Goal: Information Seeking & Learning: Learn about a topic

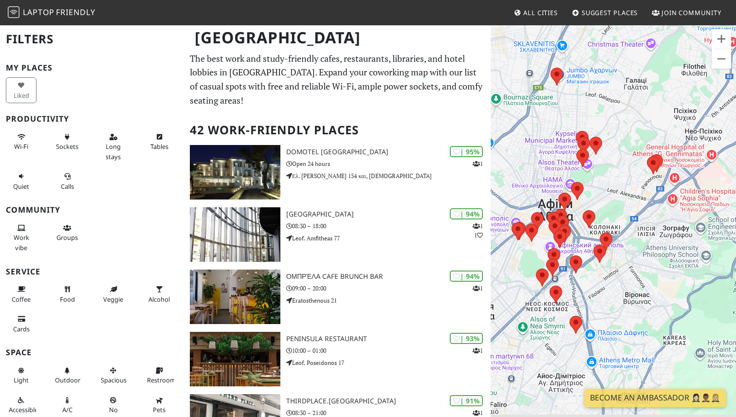
drag, startPoint x: 563, startPoint y: 222, endPoint x: 589, endPoint y: 186, distance: 44.2
click at [589, 186] on div "Для навігації використовуйте клавіші зі стрілками." at bounding box center [612, 232] width 245 height 417
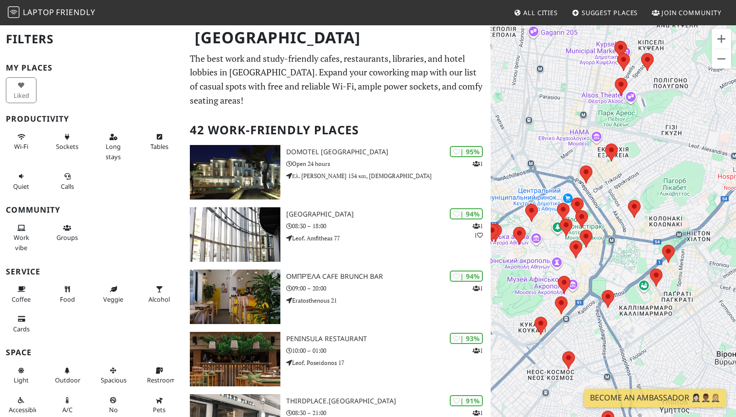
drag, startPoint x: 589, startPoint y: 209, endPoint x: 633, endPoint y: 158, distance: 66.9
click at [633, 158] on div "Для навігації використовуйте клавіші зі стрілками." at bounding box center [612, 232] width 245 height 417
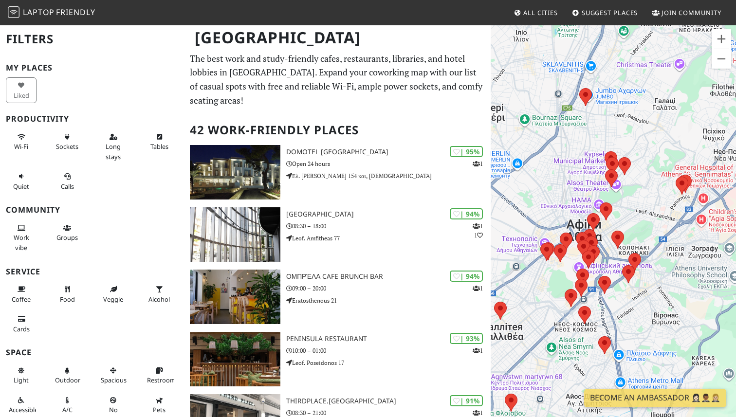
drag, startPoint x: 642, startPoint y: 187, endPoint x: 635, endPoint y: 242, distance: 56.0
click at [635, 242] on div "Для навігації використовуйте клавіші зі стрілками." at bounding box center [612, 232] width 245 height 417
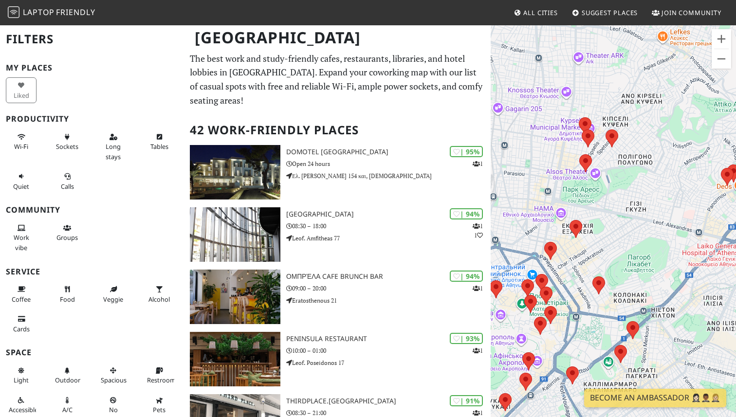
drag, startPoint x: 623, startPoint y: 230, endPoint x: 620, endPoint y: 184, distance: 46.4
click at [620, 184] on div "Для навігації використовуйте клавіші зі стрілками." at bounding box center [612, 232] width 245 height 417
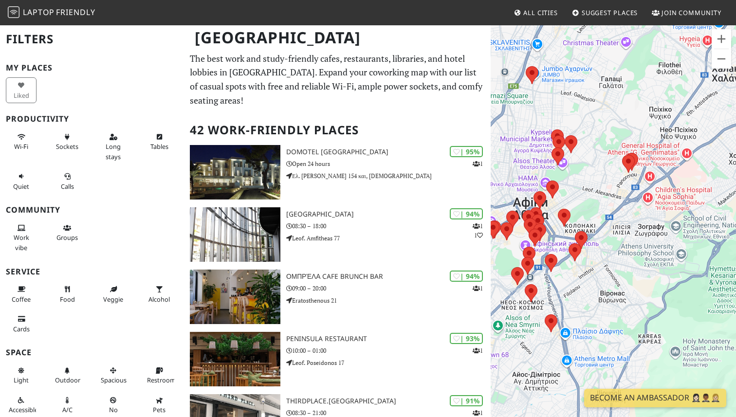
drag, startPoint x: 638, startPoint y: 199, endPoint x: 593, endPoint y: 199, distance: 44.8
click at [593, 199] on div "Для навігації використовуйте клавіші зі стрілками." at bounding box center [612, 232] width 245 height 417
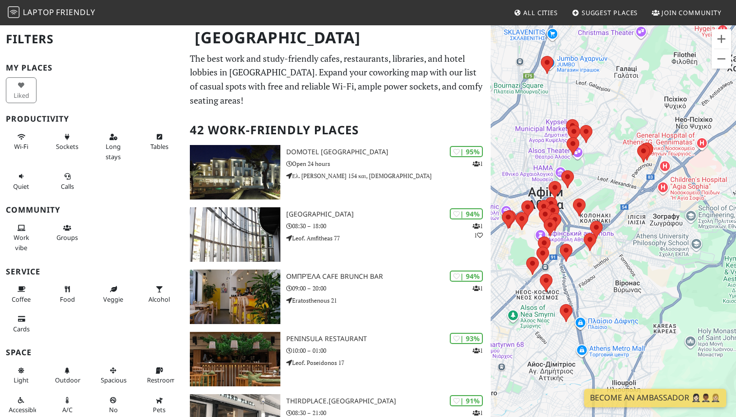
drag, startPoint x: 568, startPoint y: 191, endPoint x: 584, endPoint y: 180, distance: 20.3
click at [584, 179] on div "Для навігації використовуйте клавіші зі стрілками." at bounding box center [612, 232] width 245 height 417
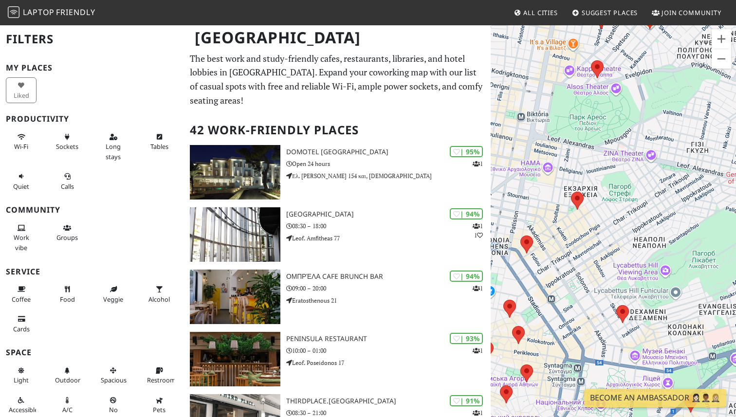
drag, startPoint x: 557, startPoint y: 145, endPoint x: 555, endPoint y: 295, distance: 150.4
click at [555, 295] on div "Для навігації використовуйте клавіші зі стрілками." at bounding box center [612, 232] width 245 height 417
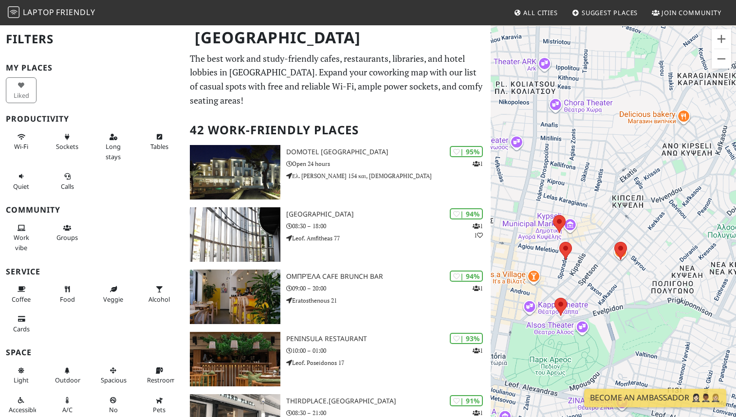
drag, startPoint x: 563, startPoint y: 73, endPoint x: 563, endPoint y: 232, distance: 158.6
click at [563, 231] on div "Для навігації використовуйте клавіші зі стрілками." at bounding box center [612, 232] width 245 height 417
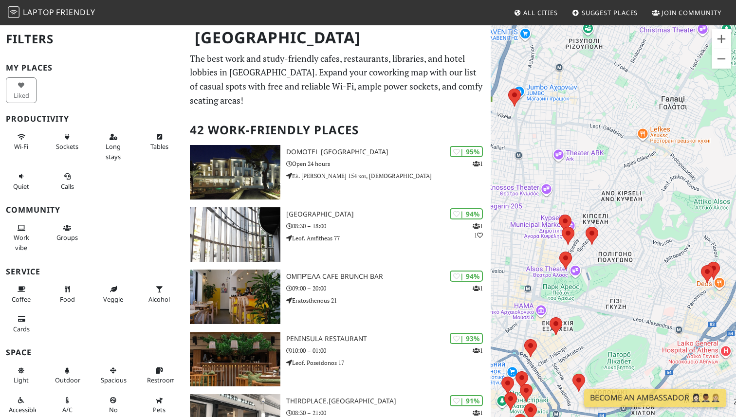
drag, startPoint x: 551, startPoint y: 190, endPoint x: 587, endPoint y: 190, distance: 36.0
click at [587, 190] on div "Для навігації використовуйте клавіші зі стрілками." at bounding box center [612, 232] width 245 height 417
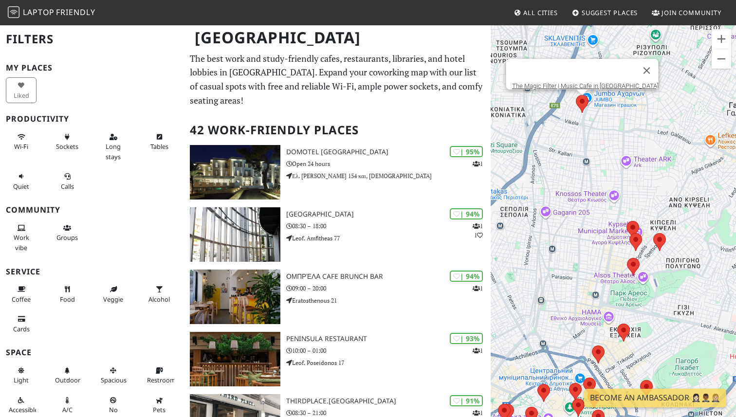
click at [576, 95] on area at bounding box center [576, 95] width 0 height 0
click at [587, 82] on link "The Magic Filter | Music Cafe in Patissia" at bounding box center [585, 85] width 146 height 7
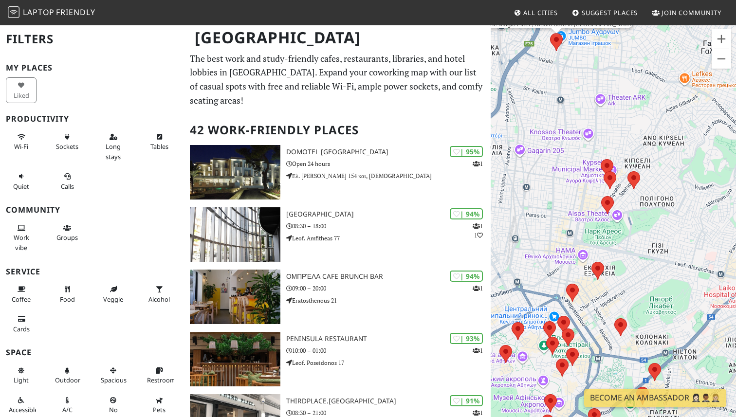
drag, startPoint x: 636, startPoint y: 196, endPoint x: 610, endPoint y: 131, distance: 69.4
click at [610, 131] on div "Для навігації використовуйте клавіші зі стрілками. The Magic Filter | Music Caf…" at bounding box center [612, 232] width 245 height 417
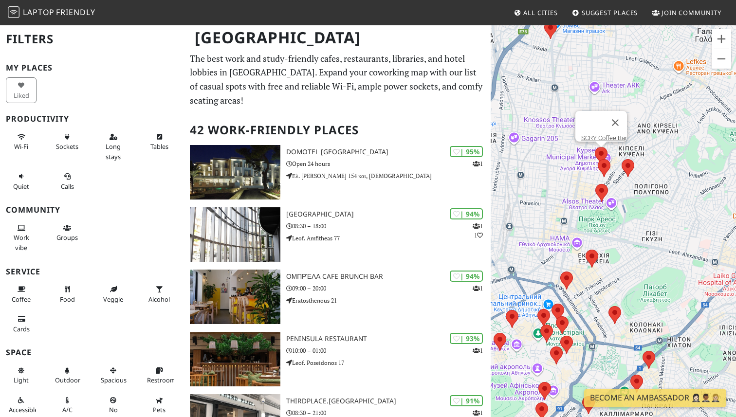
click at [595, 147] on area at bounding box center [595, 147] width 0 height 0
click at [601, 134] on link "SCRY Coffee Bar" at bounding box center [604, 137] width 46 height 7
click at [621, 159] on area at bounding box center [621, 159] width 0 height 0
click at [628, 146] on link "Williwaw Café & Canteen" at bounding box center [631, 149] width 69 height 7
click at [598, 159] on area at bounding box center [598, 159] width 0 height 0
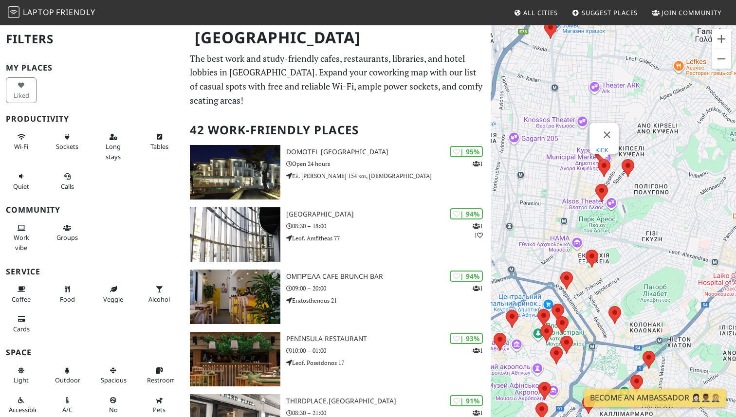
click at [603, 146] on link "KICK" at bounding box center [601, 149] width 13 height 7
click at [603, 184] on img at bounding box center [601, 193] width 13 height 18
click at [595, 184] on area at bounding box center [595, 184] width 0 height 0
click at [603, 171] on link "λέικ καφέ" at bounding box center [604, 174] width 47 height 7
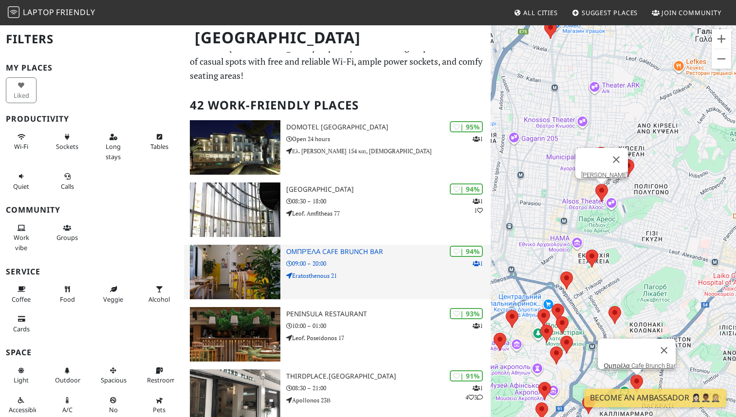
scroll to position [34, 0]
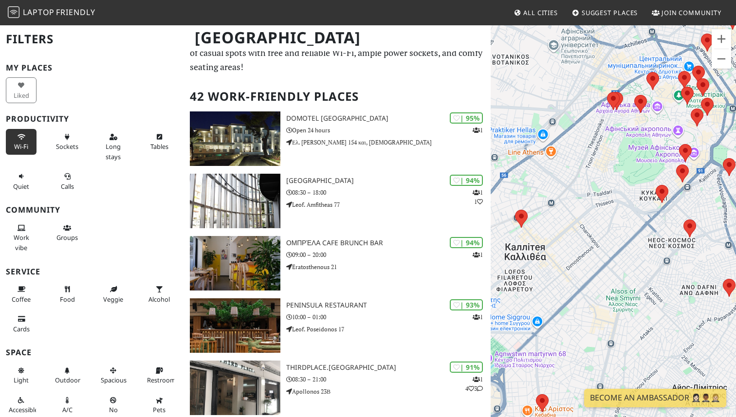
click at [25, 146] on span "Wi-Fi" at bounding box center [21, 146] width 14 height 9
click at [115, 150] on span "Long stays" at bounding box center [113, 151] width 15 height 18
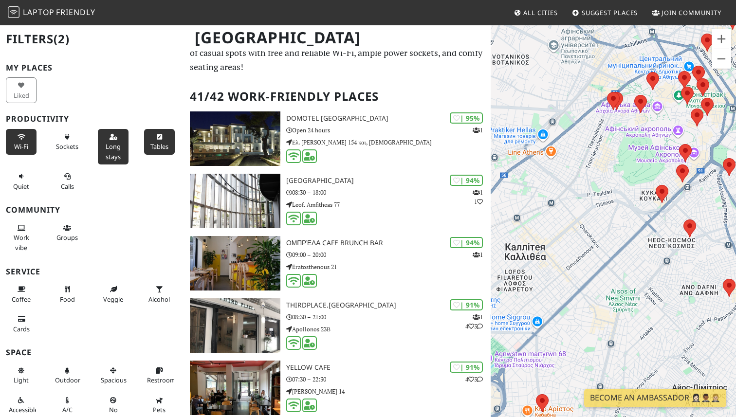
click at [158, 149] on span "Tables" at bounding box center [159, 146] width 18 height 9
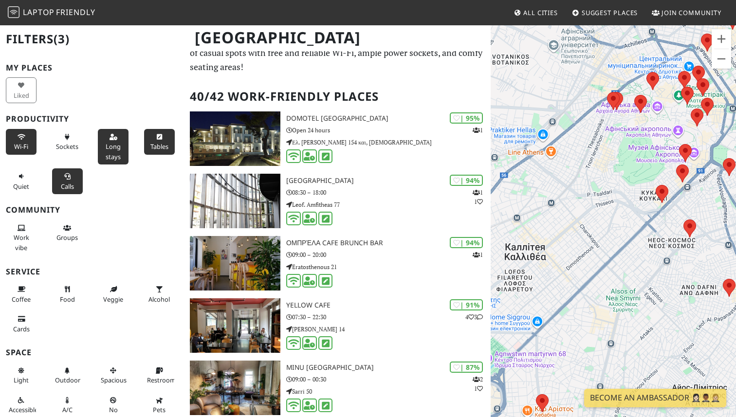
click at [59, 185] on button "Calls" at bounding box center [67, 181] width 31 height 26
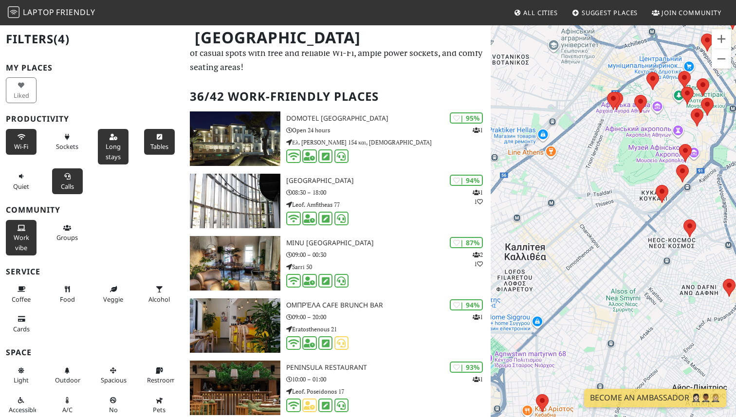
click at [22, 238] on span "Work vibe" at bounding box center [22, 242] width 16 height 18
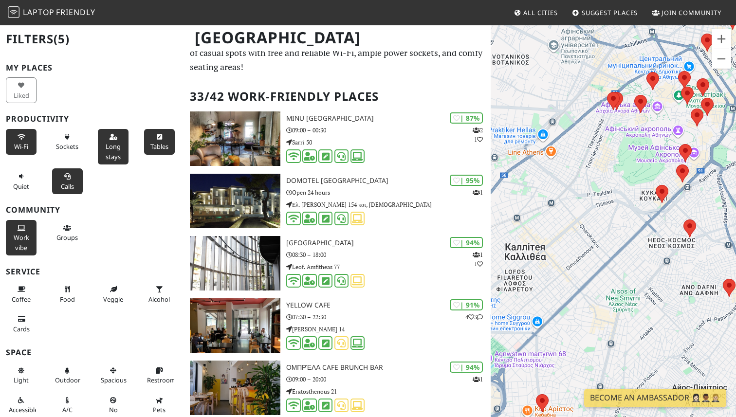
click at [28, 235] on span "Work vibe" at bounding box center [22, 242] width 16 height 18
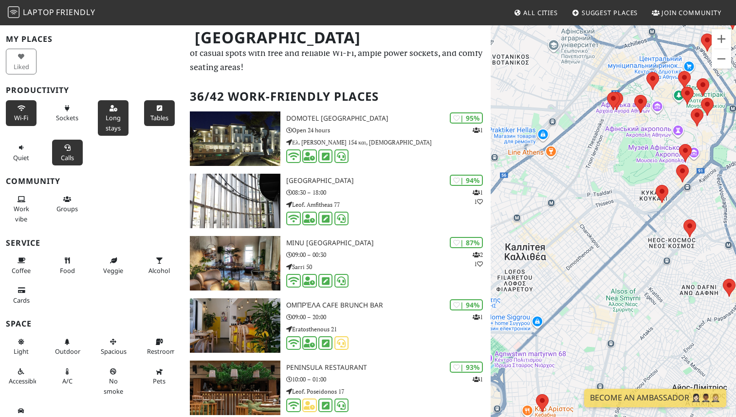
scroll to position [38, 0]
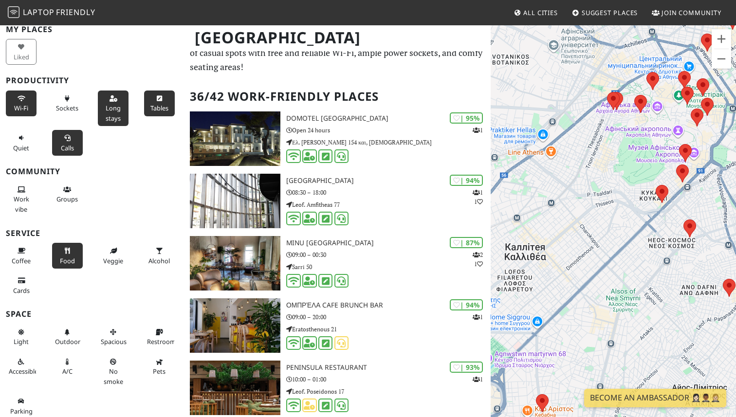
click at [64, 256] on span "Food" at bounding box center [67, 260] width 15 height 9
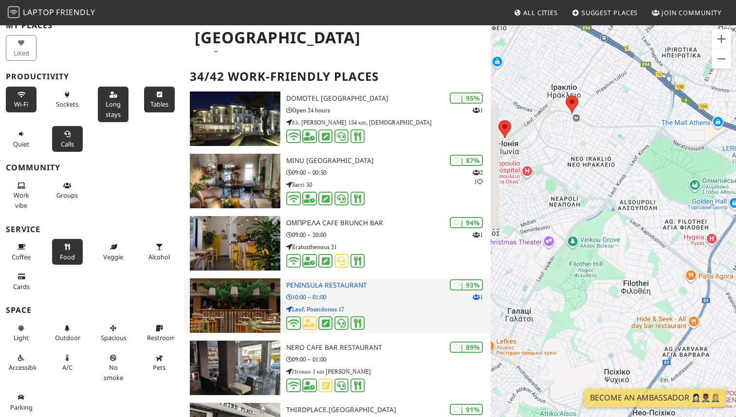
scroll to position [0, 0]
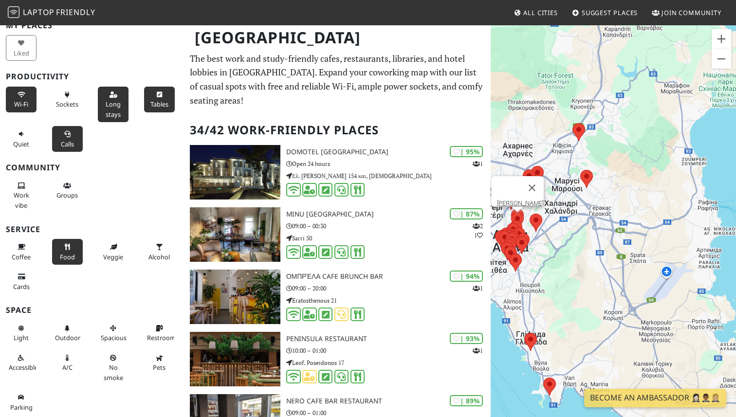
drag, startPoint x: 571, startPoint y: 276, endPoint x: 611, endPoint y: 261, distance: 43.1
click at [611, 261] on div "Для навігації використовуйте клавіші зі стрілками. λέικ καφέ" at bounding box center [612, 232] width 245 height 417
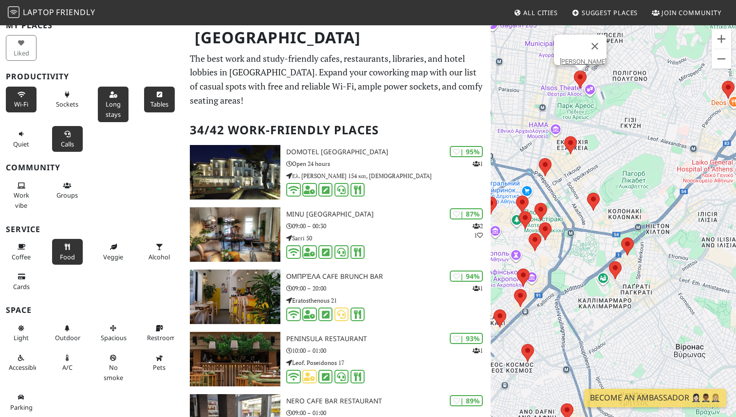
drag, startPoint x: 581, startPoint y: 183, endPoint x: 682, endPoint y: 183, distance: 100.7
click at [682, 183] on div "Для навігації використовуйте клавіші зі стрілками. λέικ καφέ" at bounding box center [612, 232] width 245 height 417
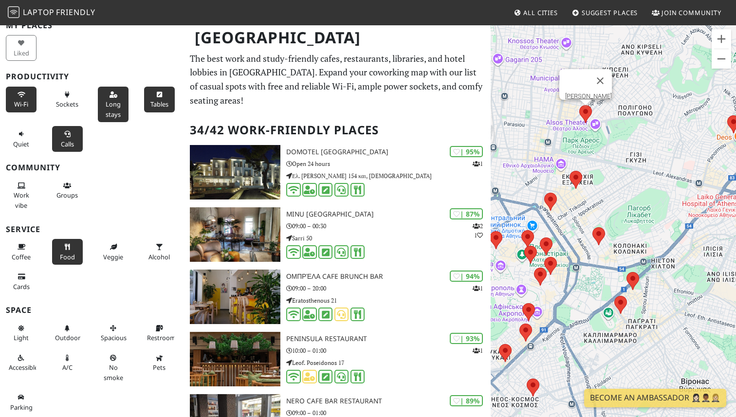
drag, startPoint x: 589, startPoint y: 119, endPoint x: 599, endPoint y: 174, distance: 56.5
click at [599, 174] on div "Для навігації використовуйте клавіші зі стрілками. λέικ καφέ" at bounding box center [612, 232] width 245 height 417
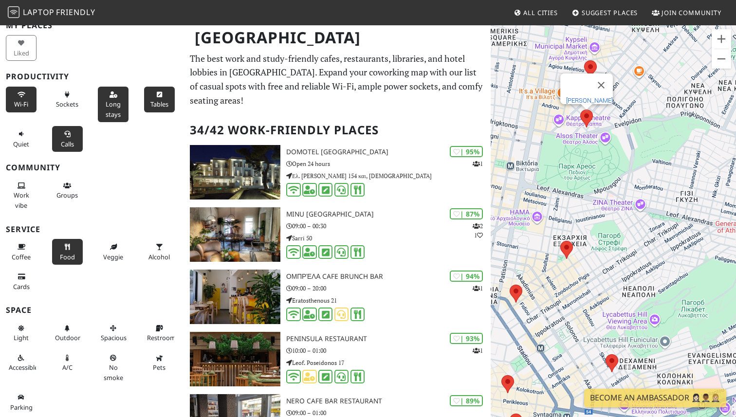
click at [591, 97] on link "λέικ καφέ" at bounding box center [589, 100] width 47 height 7
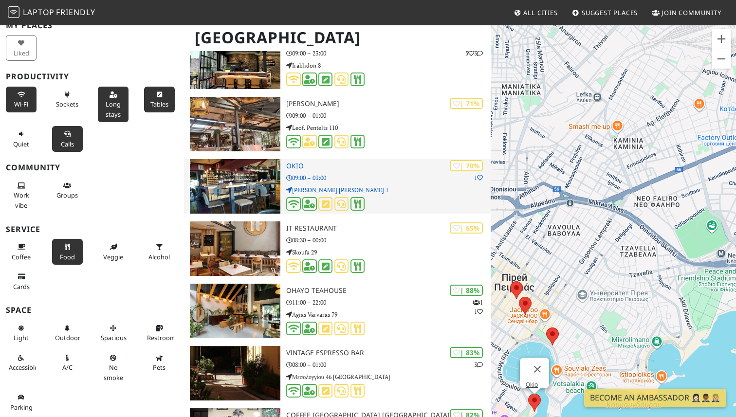
scroll to position [624, 0]
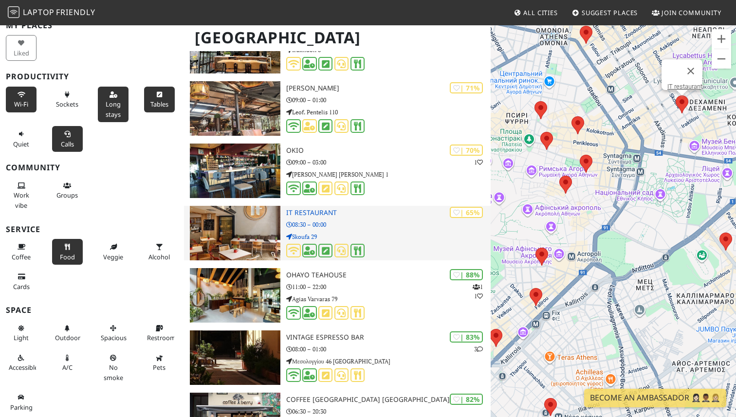
click at [325, 209] on h3 "IT restaurant" at bounding box center [388, 213] width 204 height 8
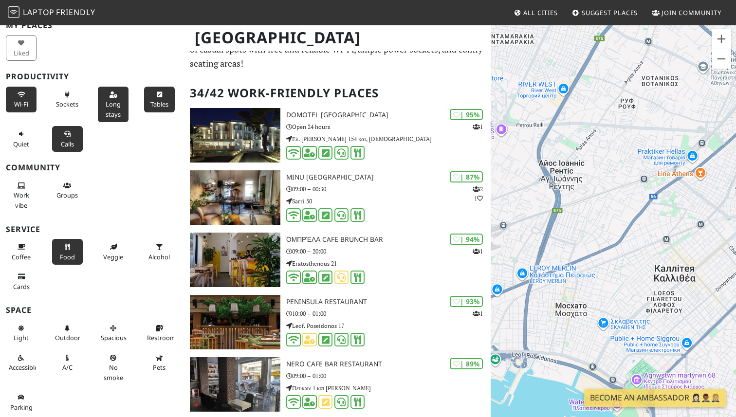
scroll to position [0, 0]
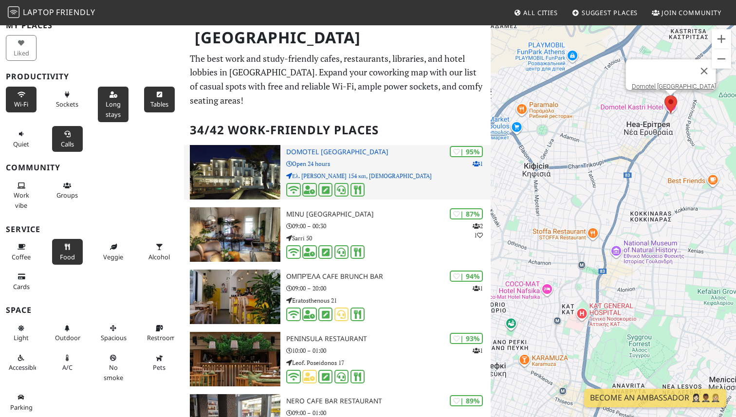
click at [360, 148] on h3 "Domotel [GEOGRAPHIC_DATA]" at bounding box center [388, 152] width 204 height 8
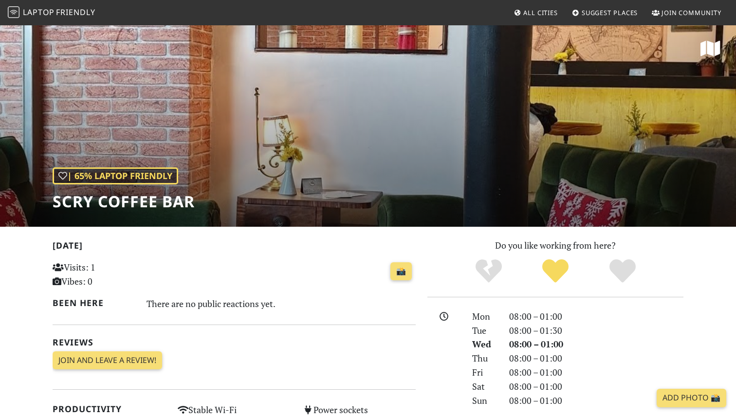
click at [490, 162] on div "| 65% Laptop Friendly SCRY Coffee Bar" at bounding box center [368, 125] width 736 height 202
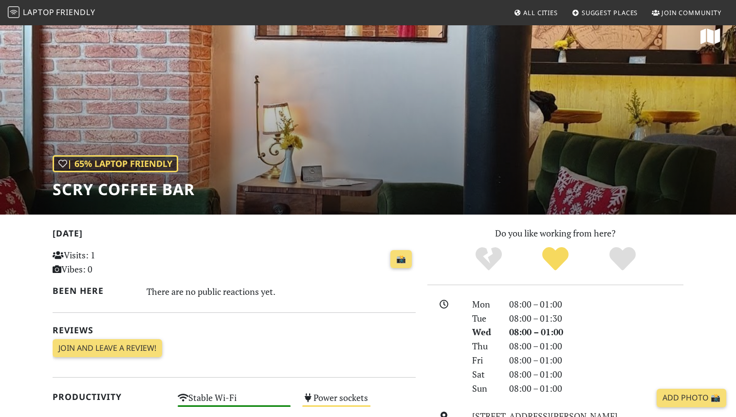
scroll to position [15, 0]
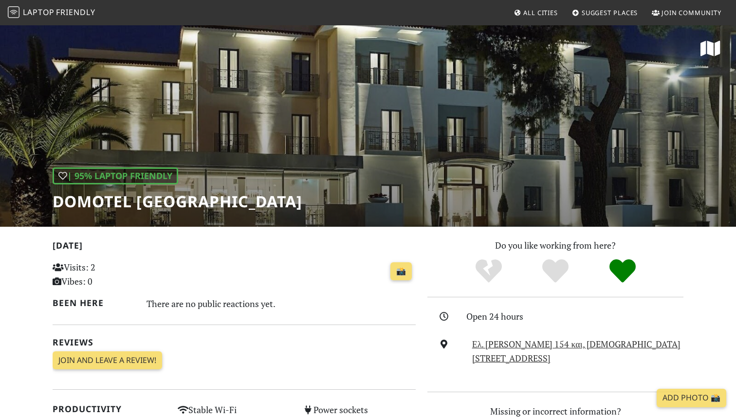
click at [424, 117] on div "| 95% Laptop Friendly Domotel [GEOGRAPHIC_DATA]" at bounding box center [368, 125] width 736 height 202
click at [413, 161] on div "| 95% Laptop Friendly Domotel [GEOGRAPHIC_DATA]" at bounding box center [368, 125] width 736 height 202
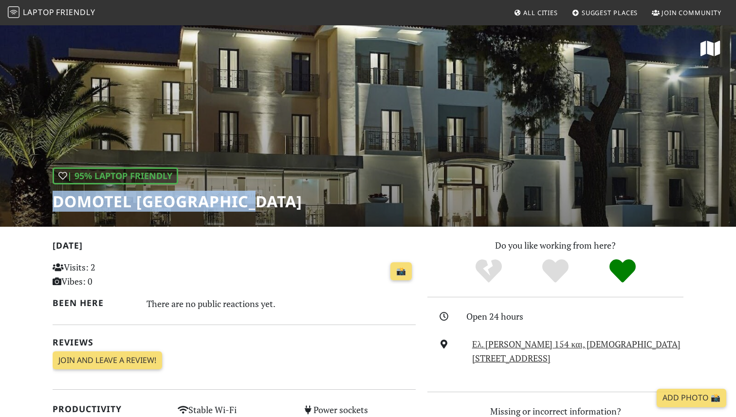
drag, startPoint x: 257, startPoint y: 204, endPoint x: 40, endPoint y: 204, distance: 216.5
click at [40, 204] on div "| 95% Laptop Friendly Domotel [GEOGRAPHIC_DATA]" at bounding box center [368, 125] width 736 height 202
copy h1 "Domotel [GEOGRAPHIC_DATA]"
